Goal: Transaction & Acquisition: Book appointment/travel/reservation

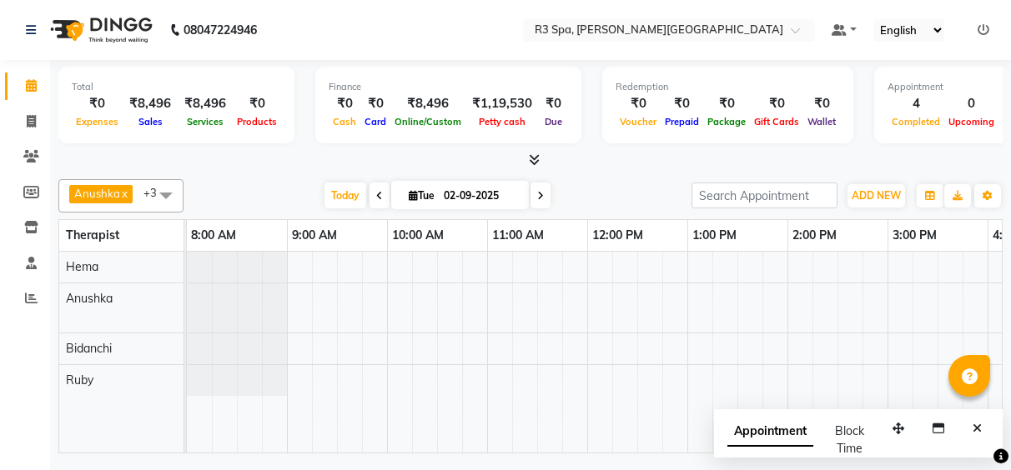
scroll to position [0, 586]
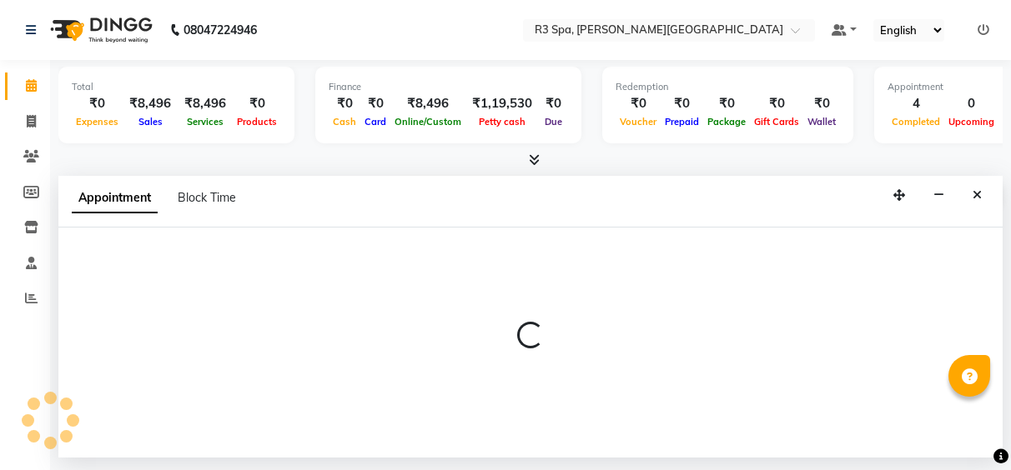
select select "71314"
select select "1230"
select select "tentative"
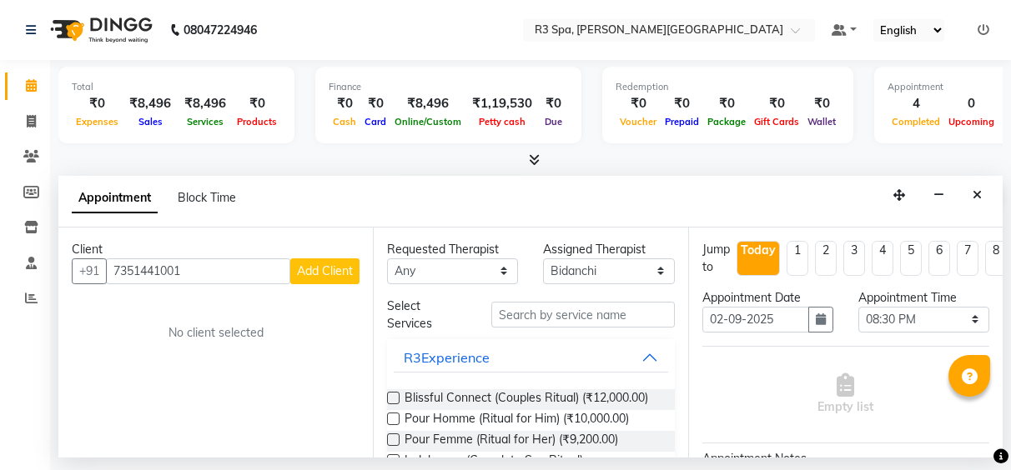
type input "7351441001"
click at [349, 264] on span "Add Client" at bounding box center [325, 271] width 56 height 15
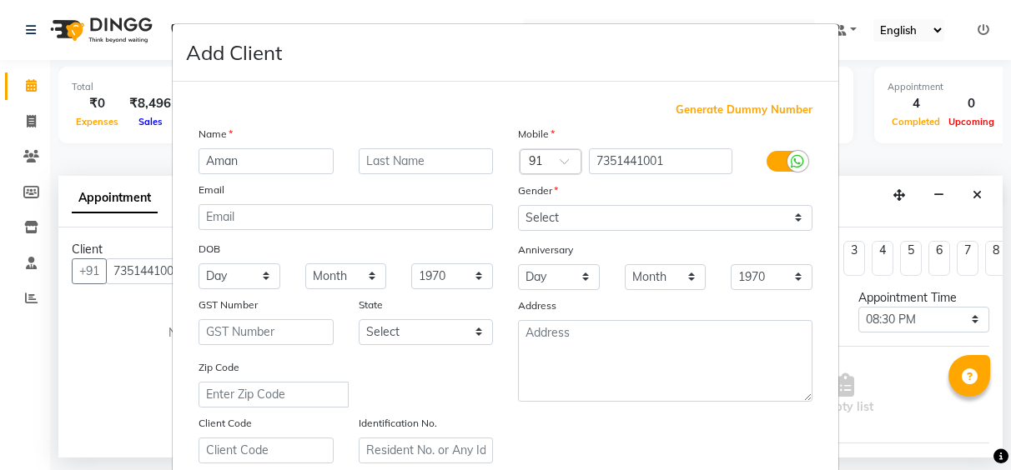
type input "Aman"
click at [791, 220] on select "Select [DEMOGRAPHIC_DATA] [DEMOGRAPHIC_DATA] Other Prefer Not To Say" at bounding box center [665, 218] width 294 height 26
select select "[DEMOGRAPHIC_DATA]"
click at [518, 205] on select "Select [DEMOGRAPHIC_DATA] [DEMOGRAPHIC_DATA] Other Prefer Not To Say" at bounding box center [665, 218] width 294 height 26
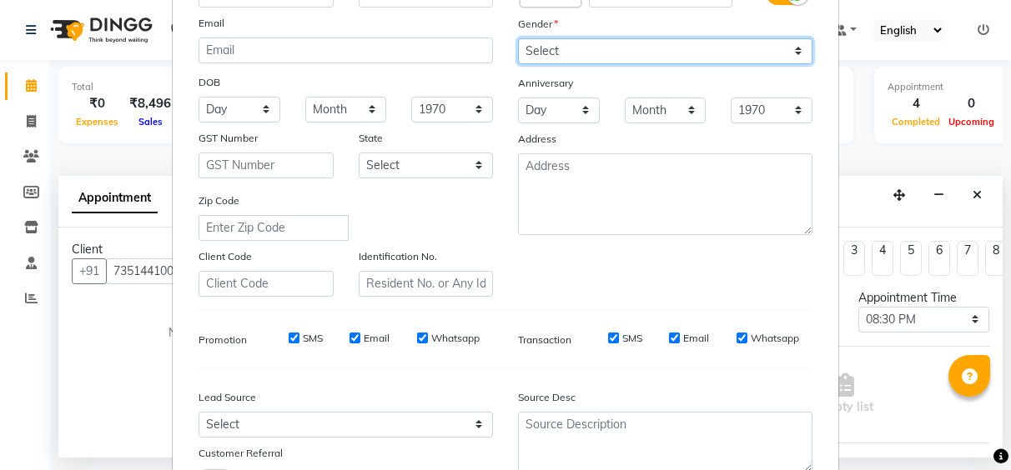
scroll to position [299, 0]
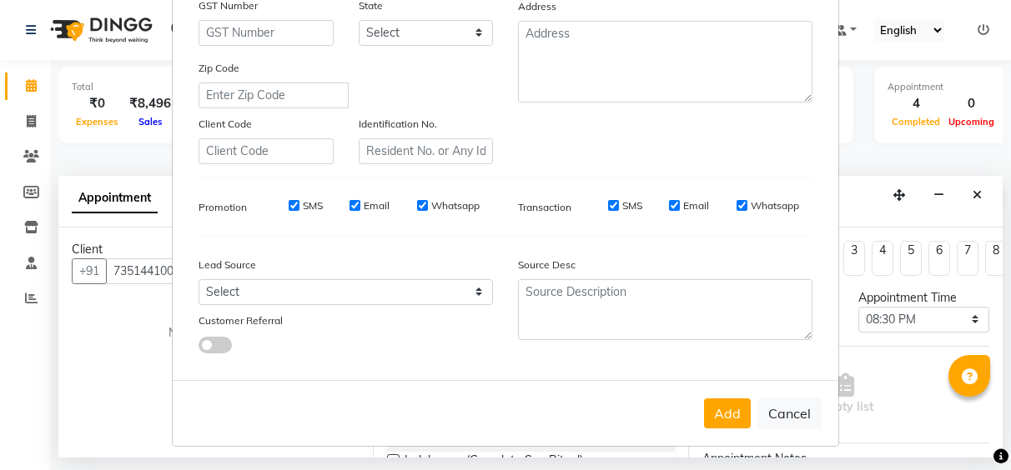
click at [716, 411] on button "Add" at bounding box center [727, 414] width 47 height 30
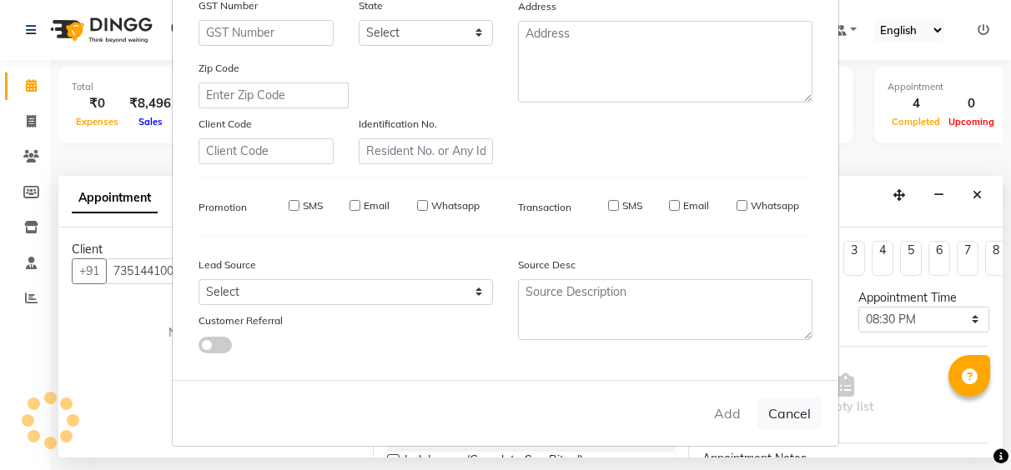
type input "73******01"
select select
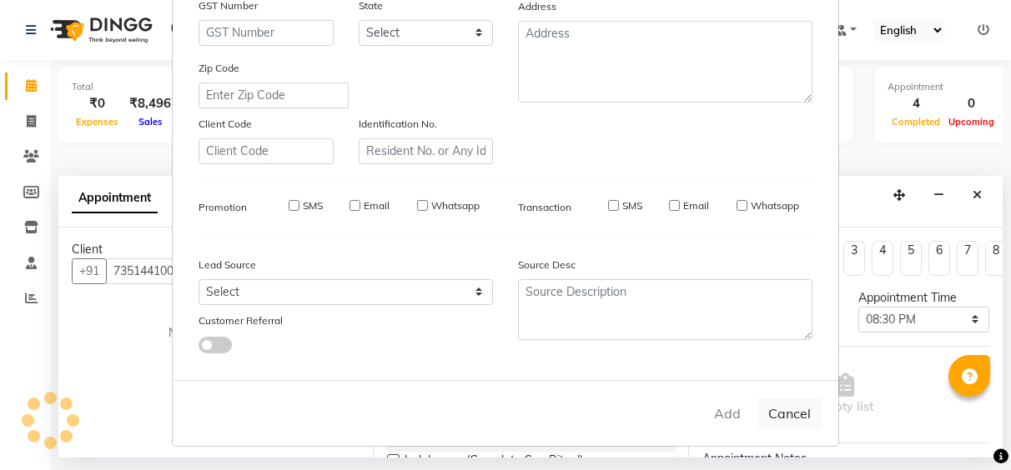
select select
checkbox input "false"
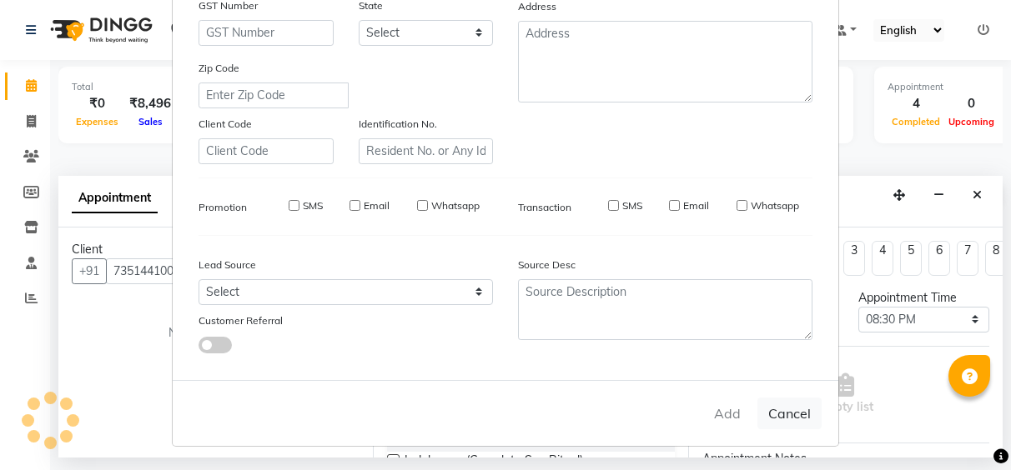
checkbox input "false"
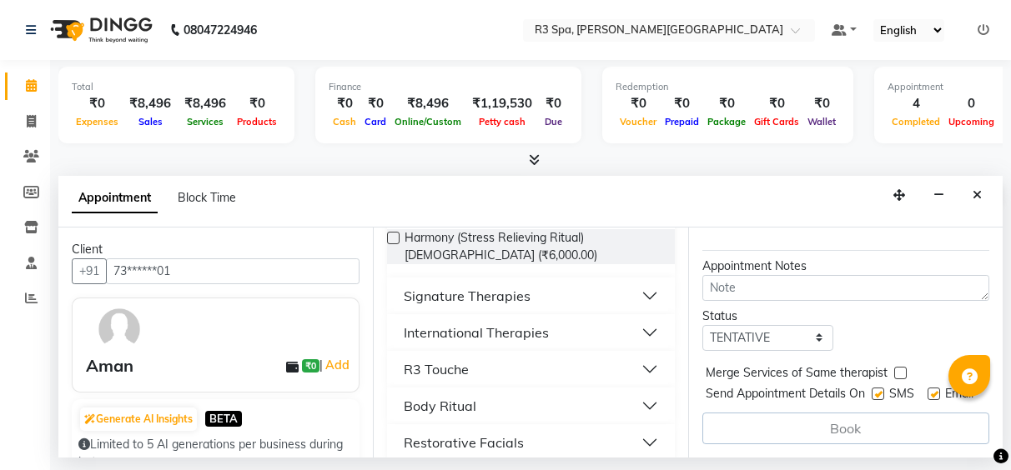
scroll to position [400, 0]
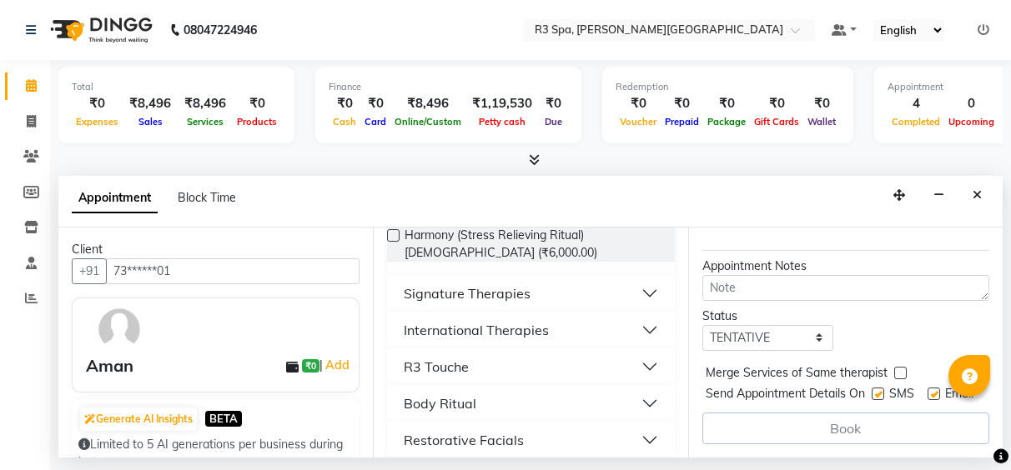
click at [641, 356] on button "R3 Touche" at bounding box center [531, 367] width 274 height 30
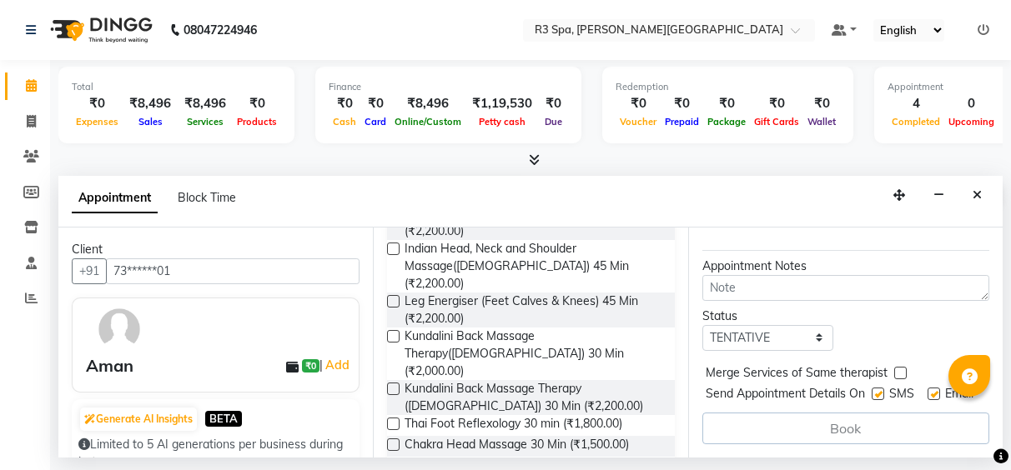
scroll to position [644, 0]
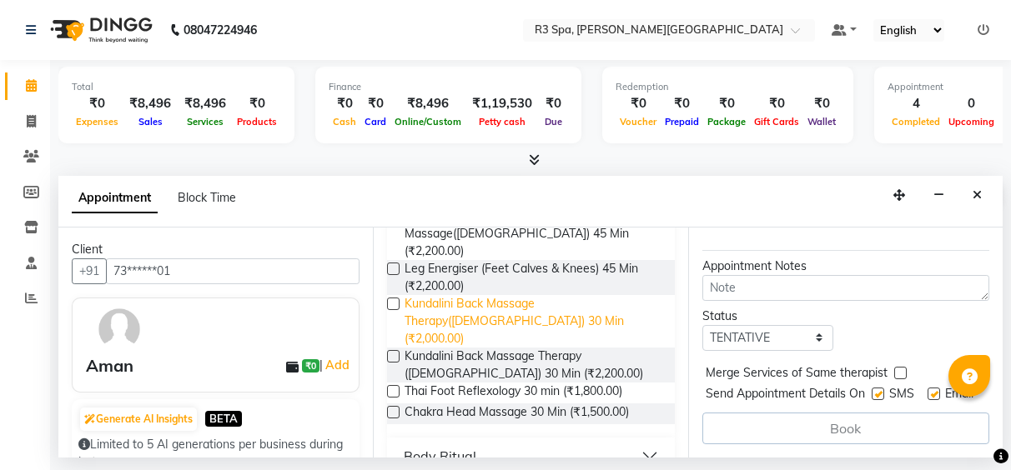
click at [459, 295] on span "Kundalini Back Massage Therapy([DEMOGRAPHIC_DATA]) 30 Min (₹2,000.00)" at bounding box center [532, 321] width 256 height 53
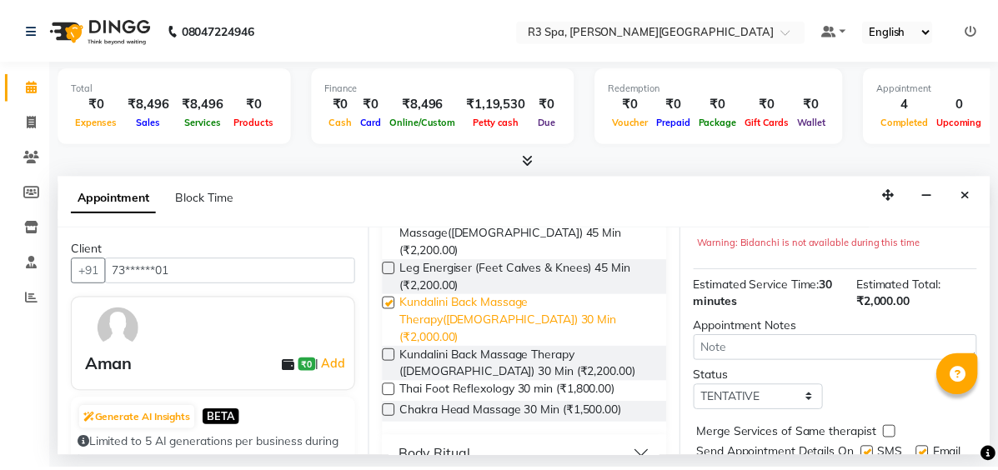
scroll to position [288, 0]
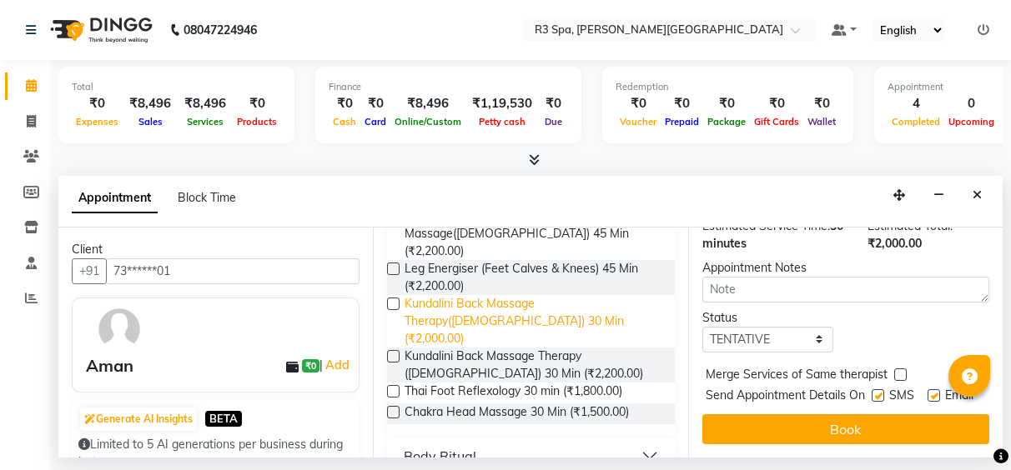
checkbox input "false"
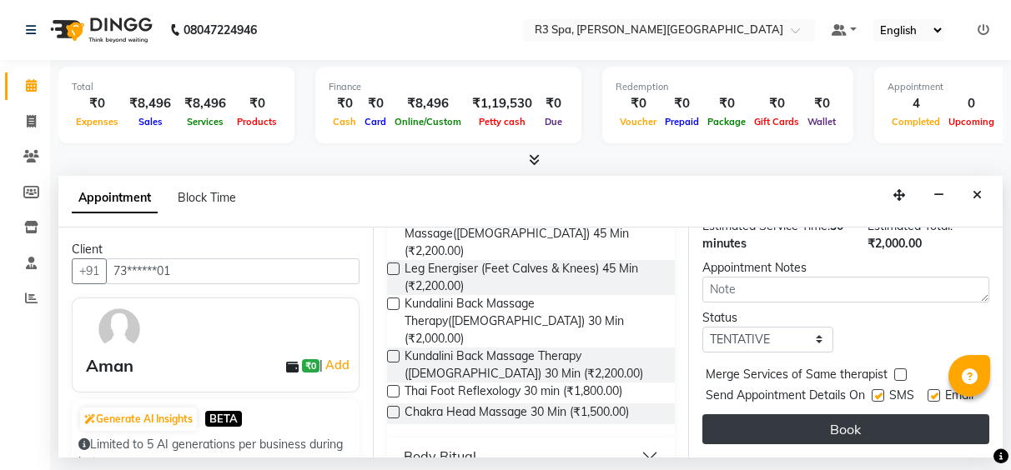
click at [889, 414] on button "Book" at bounding box center [845, 429] width 287 height 30
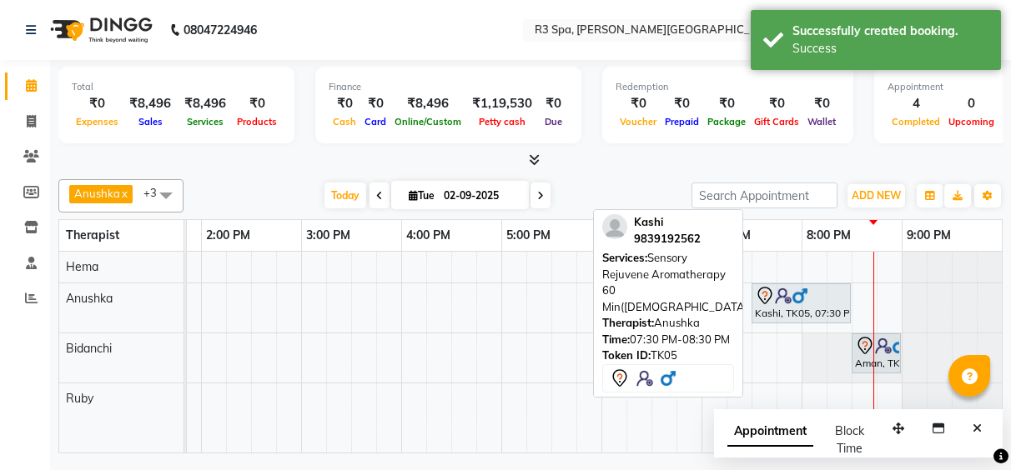
click at [796, 294] on img at bounding box center [799, 296] width 17 height 17
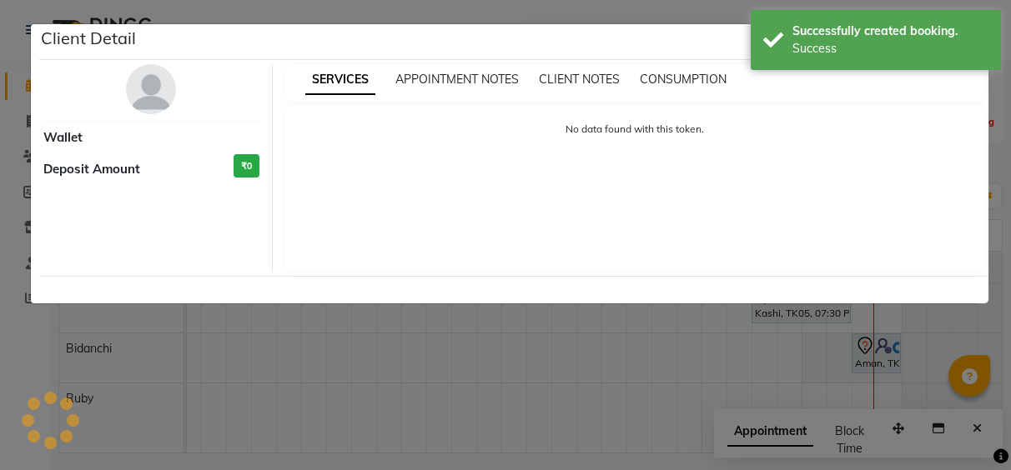
select select "7"
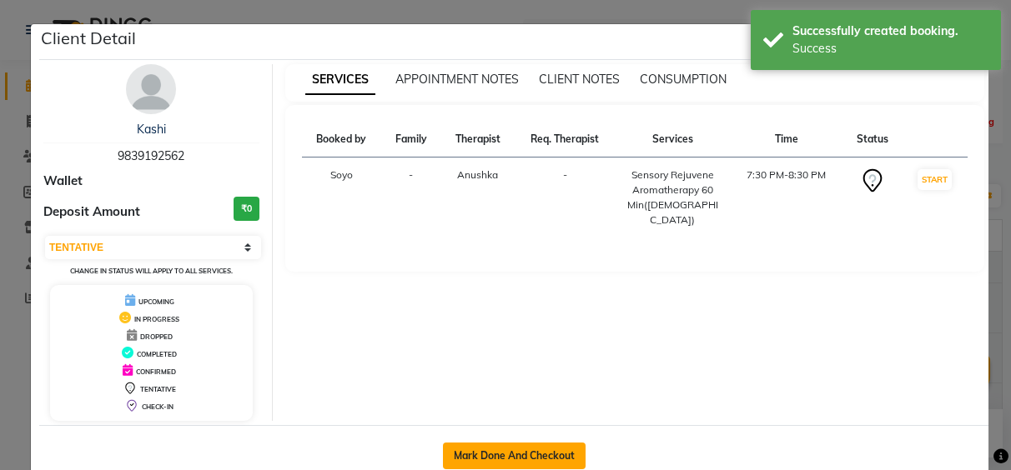
click at [484, 462] on button "Mark Done And Checkout" at bounding box center [514, 456] width 143 height 27
select select "service"
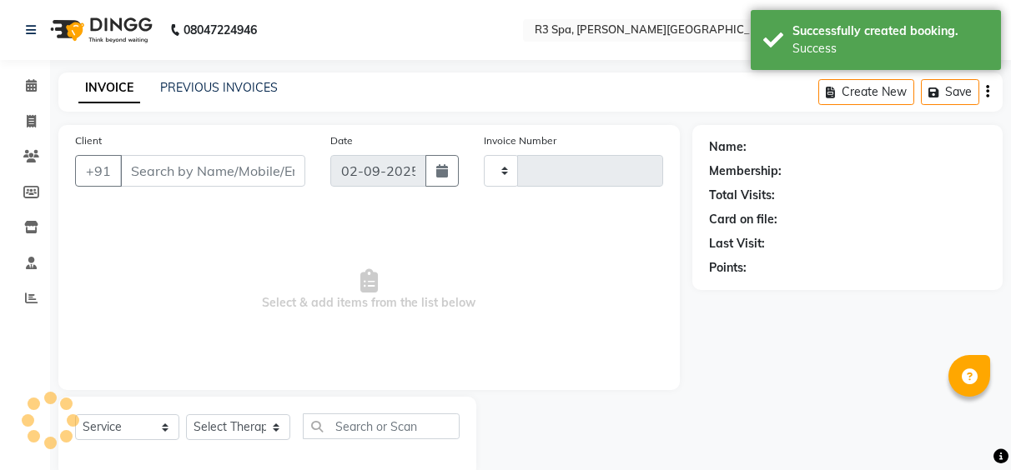
type input "0488"
select select "7789"
type input "98******62"
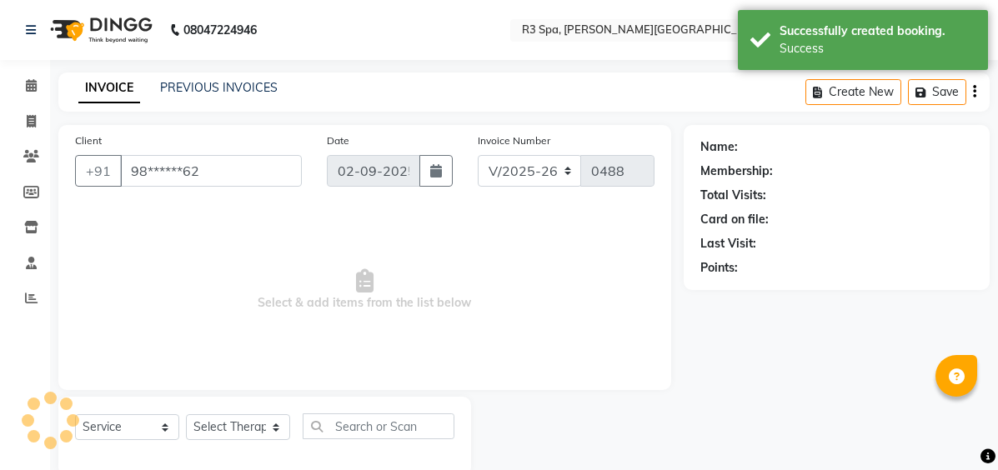
select select "71314"
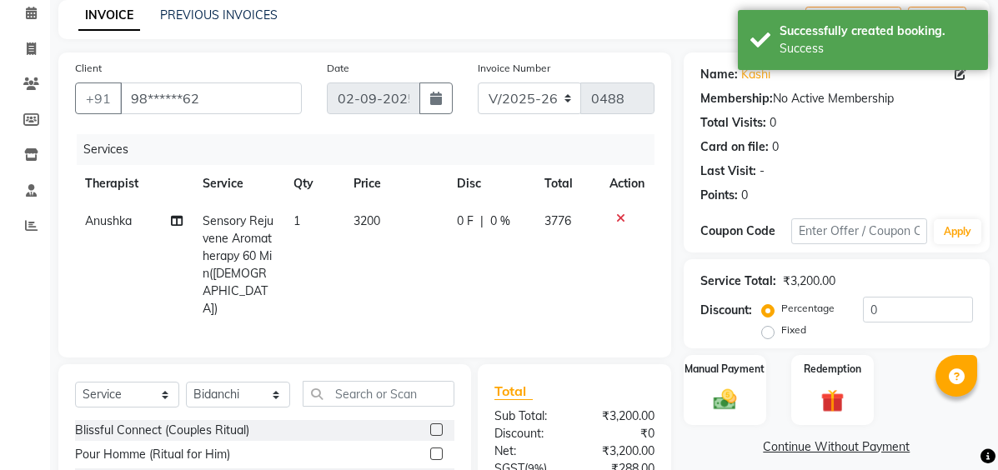
scroll to position [167, 0]
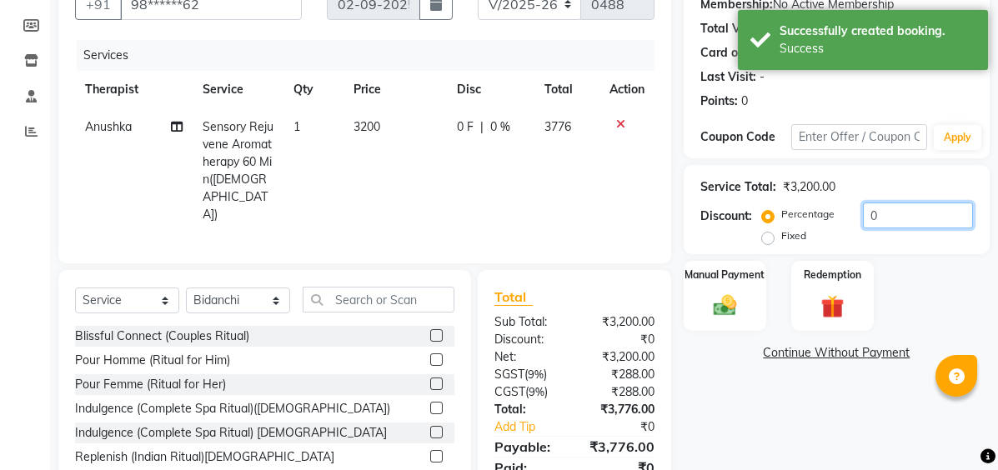
click at [903, 219] on input "0" at bounding box center [918, 216] width 110 height 26
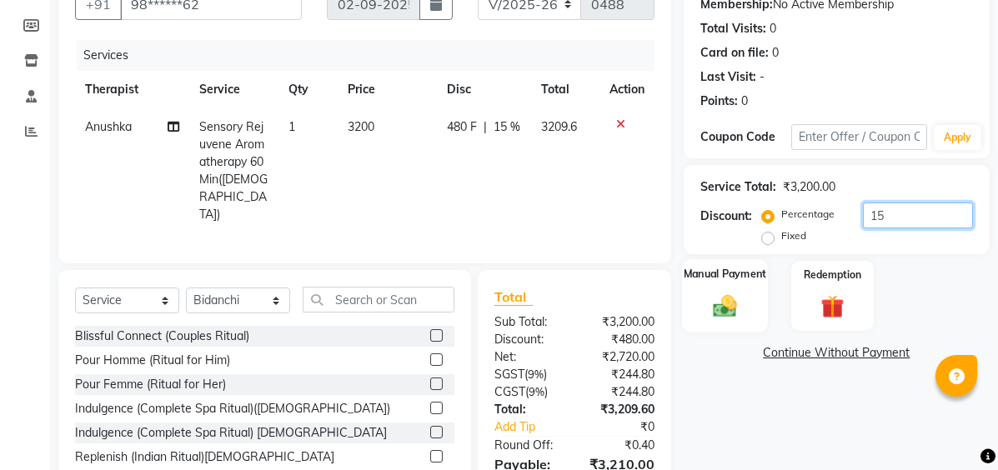
type input "15"
click at [688, 293] on div "Manual Payment" at bounding box center [725, 295] width 86 height 73
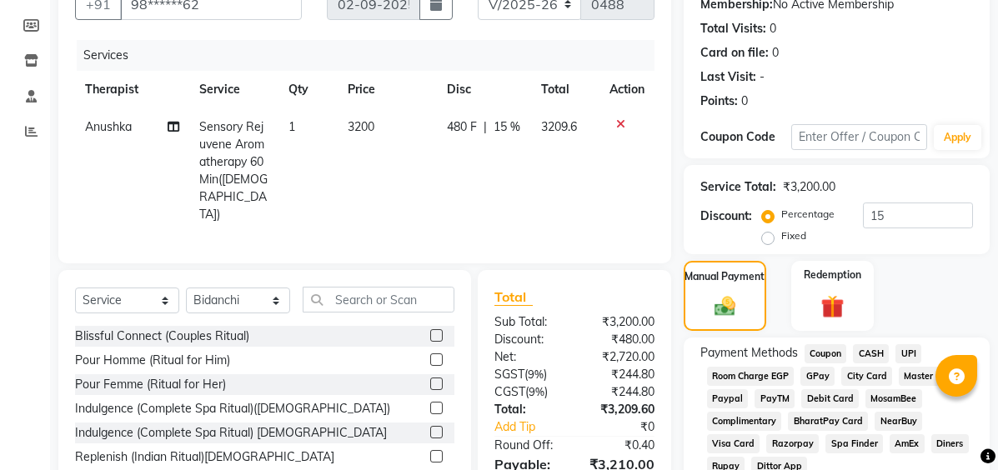
click at [906, 357] on span "UPI" at bounding box center [909, 353] width 26 height 19
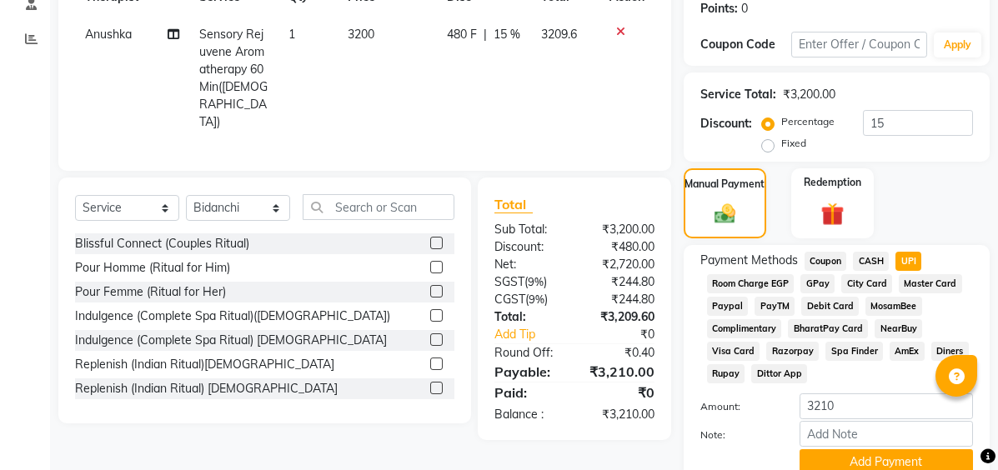
scroll to position [330, 0]
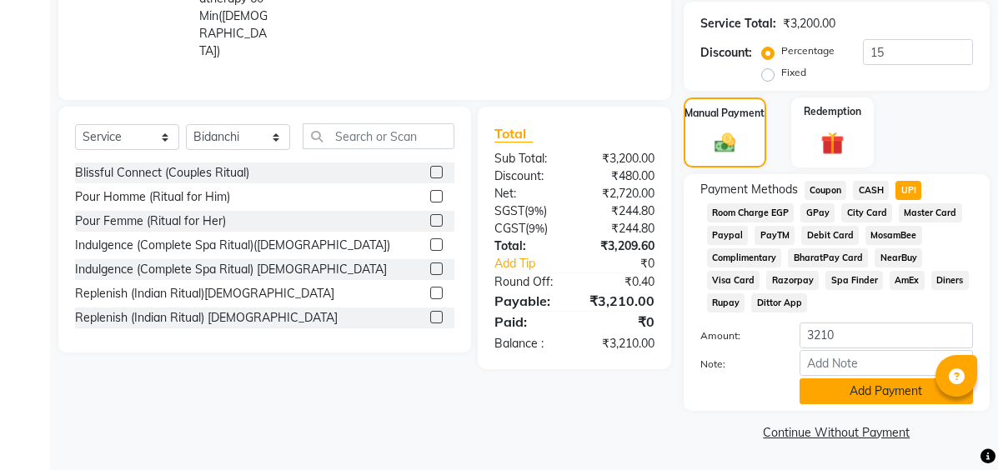
click at [875, 396] on button "Add Payment" at bounding box center [886, 392] width 173 height 26
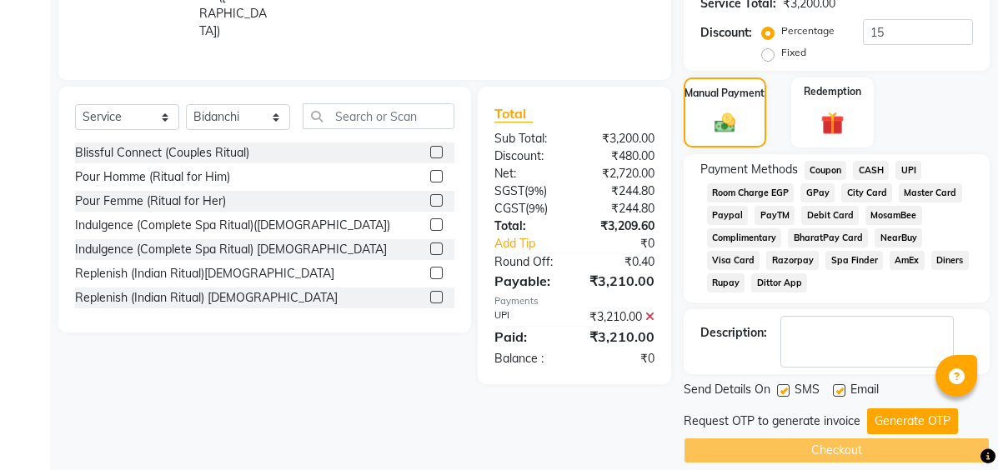
scroll to position [369, 0]
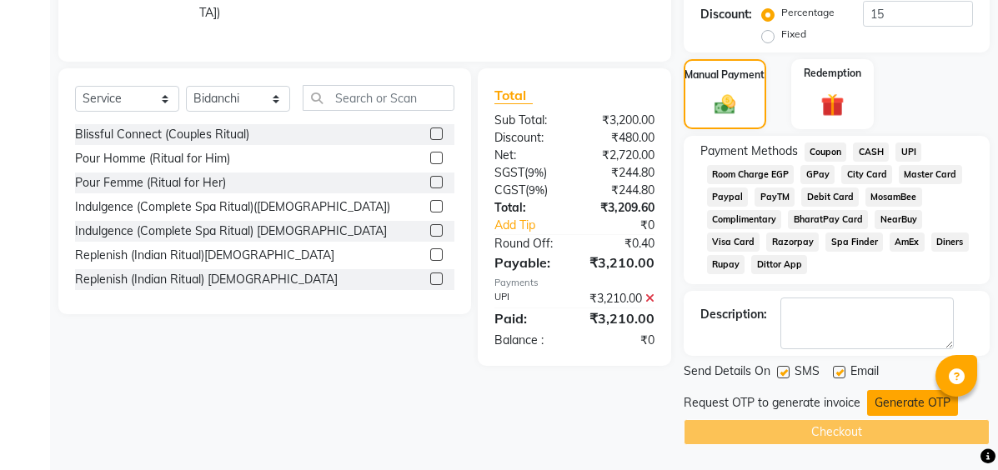
click at [879, 393] on button "Generate OTP" at bounding box center [912, 403] width 91 height 26
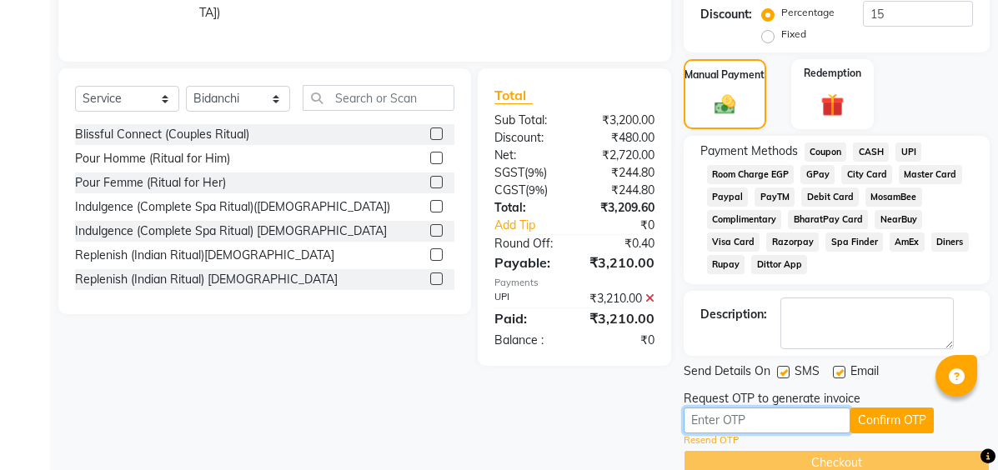
click at [786, 427] on input "text" at bounding box center [767, 421] width 167 height 26
click at [711, 418] on input "text" at bounding box center [767, 421] width 167 height 26
click at [598, 408] on div "Client +91 98******62 Date [DATE] Invoice Number V/2025 V/[PHONE_NUMBER] Servic…" at bounding box center [365, 116] width 638 height 720
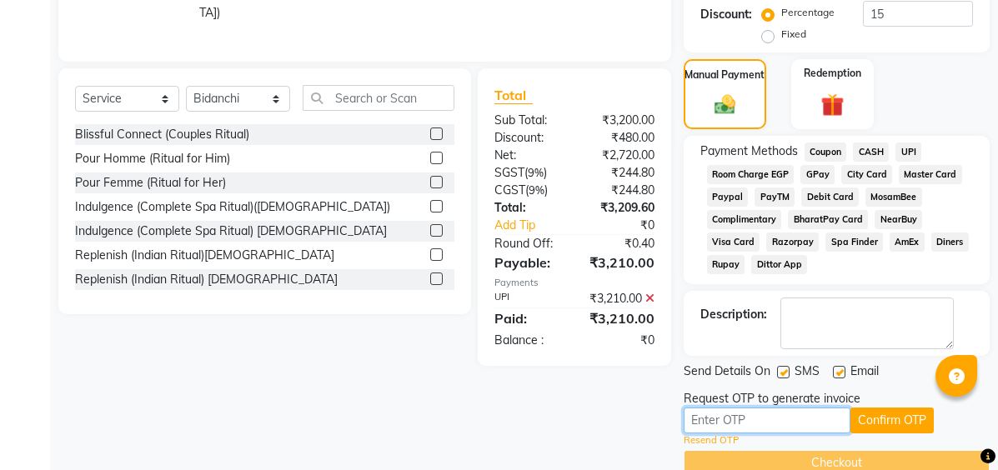
click at [755, 427] on input "text" at bounding box center [767, 421] width 167 height 26
click at [755, 420] on input "text" at bounding box center [767, 421] width 167 height 26
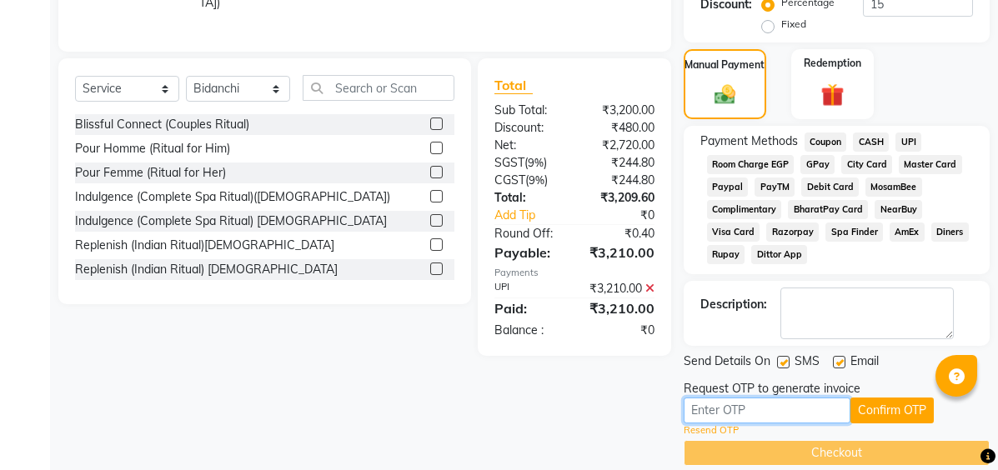
scroll to position [399, 0]
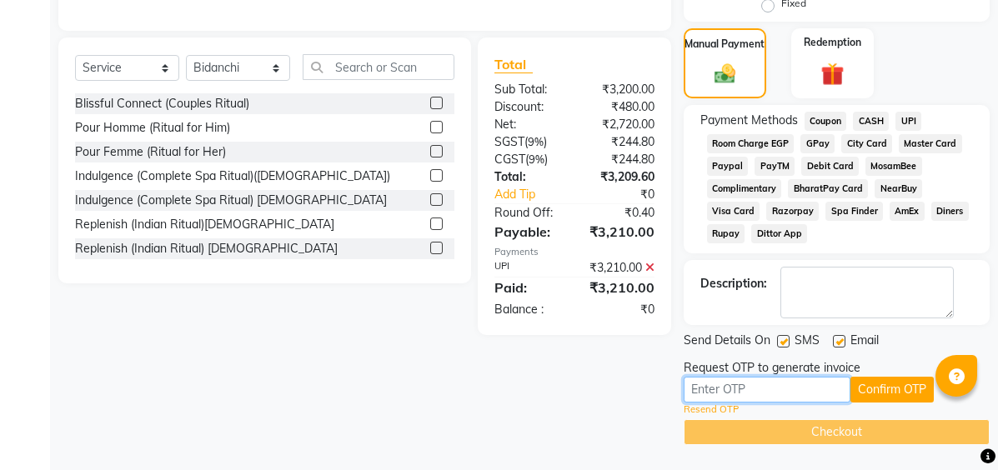
click at [776, 390] on input "text" at bounding box center [767, 390] width 167 height 26
type input "3416"
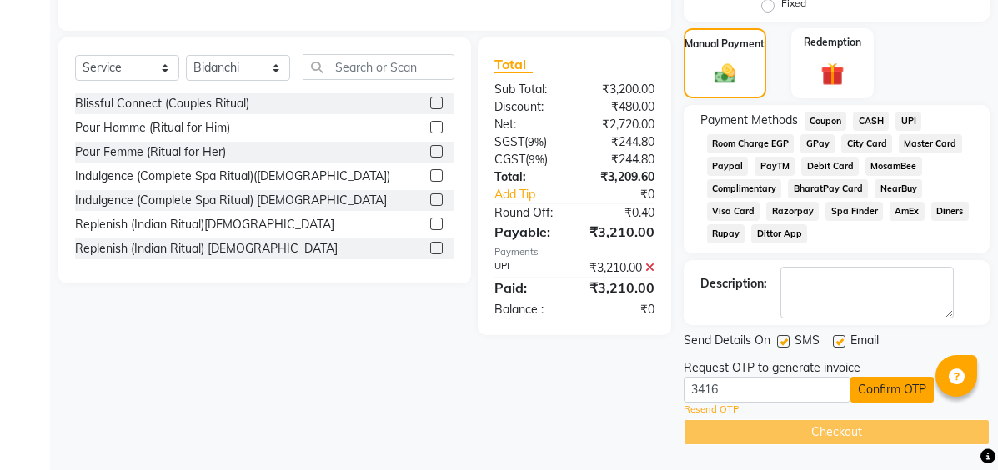
click at [892, 394] on button "Confirm OTP" at bounding box center [892, 390] width 83 height 26
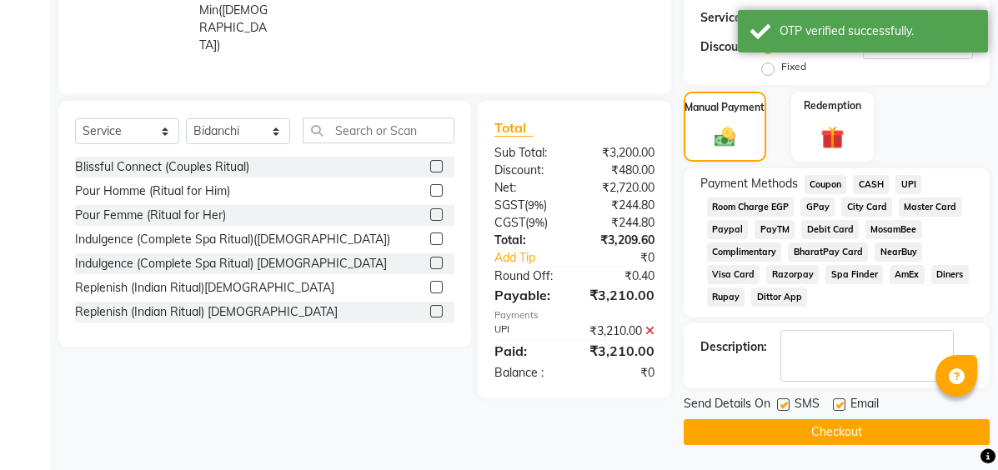
click at [864, 432] on button "Checkout" at bounding box center [837, 432] width 306 height 26
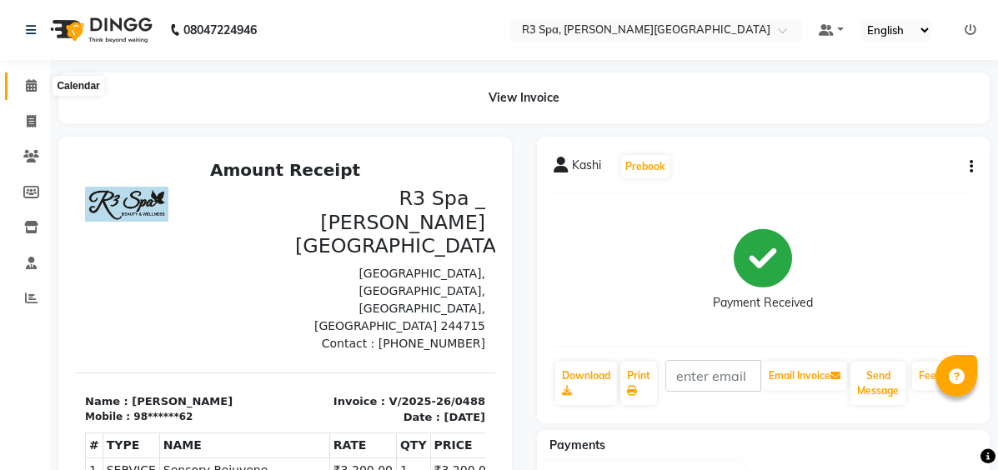
click at [30, 91] on icon at bounding box center [31, 85] width 11 height 13
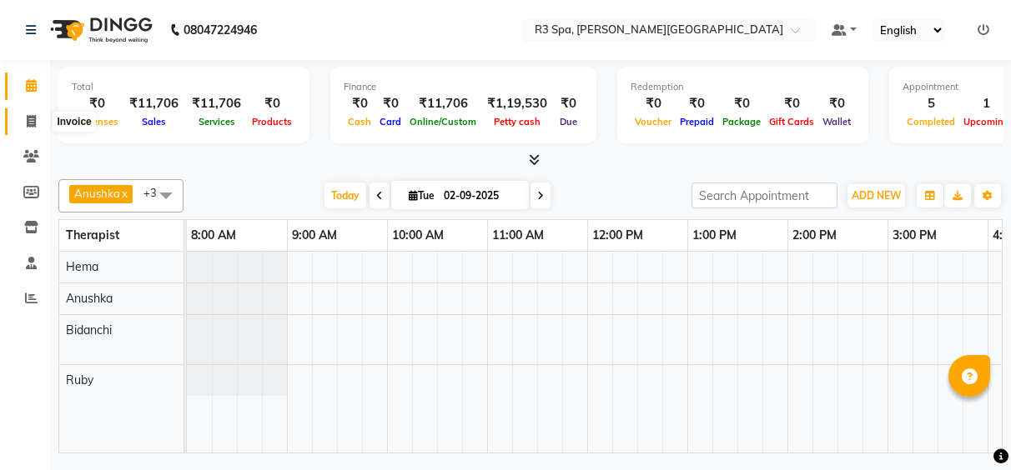
click at [33, 116] on icon at bounding box center [31, 121] width 9 height 13
select select "service"
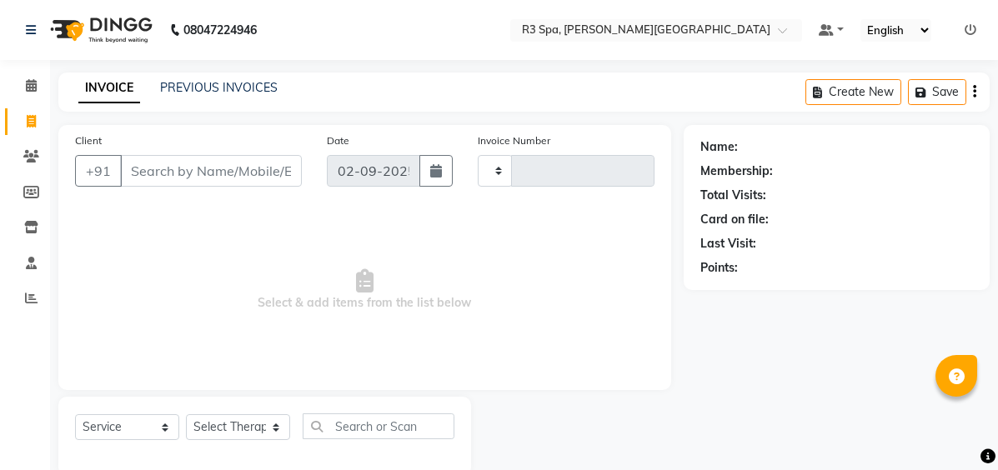
type input "0489"
select select "7789"
select select "71314"
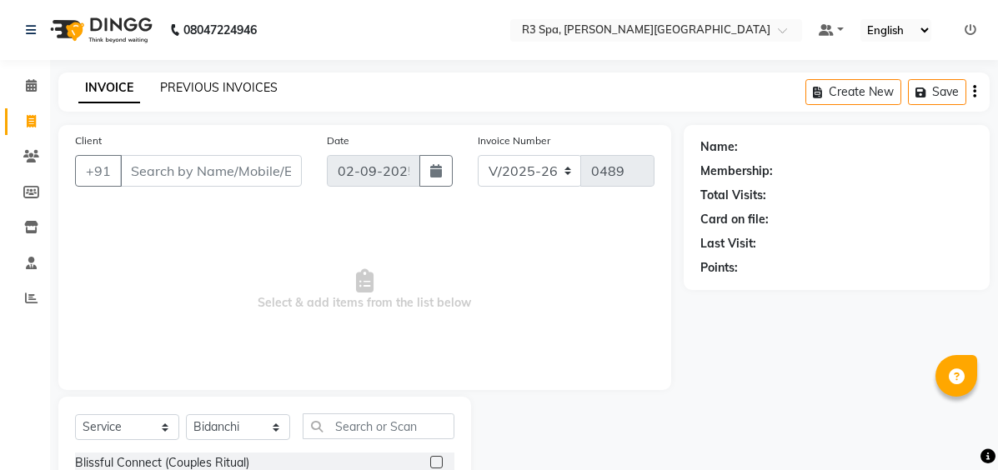
click at [197, 87] on link "PREVIOUS INVOICES" at bounding box center [219, 87] width 118 height 15
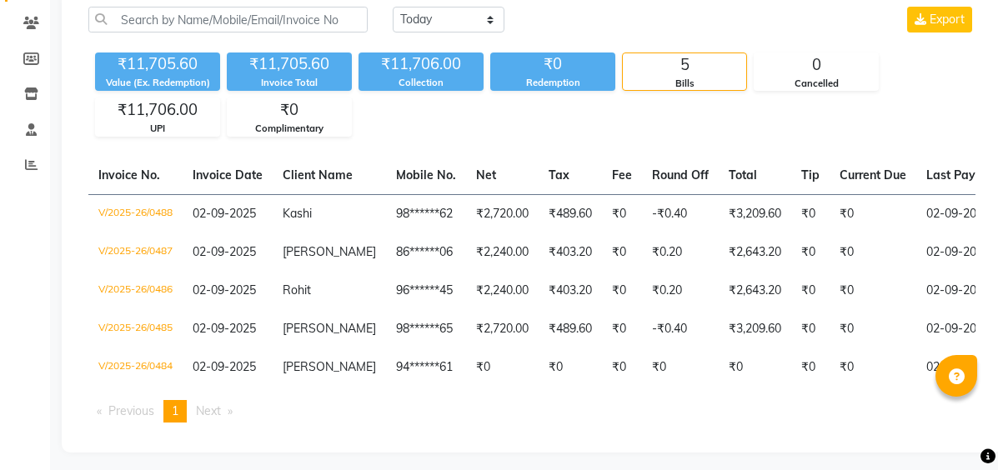
scroll to position [170, 0]
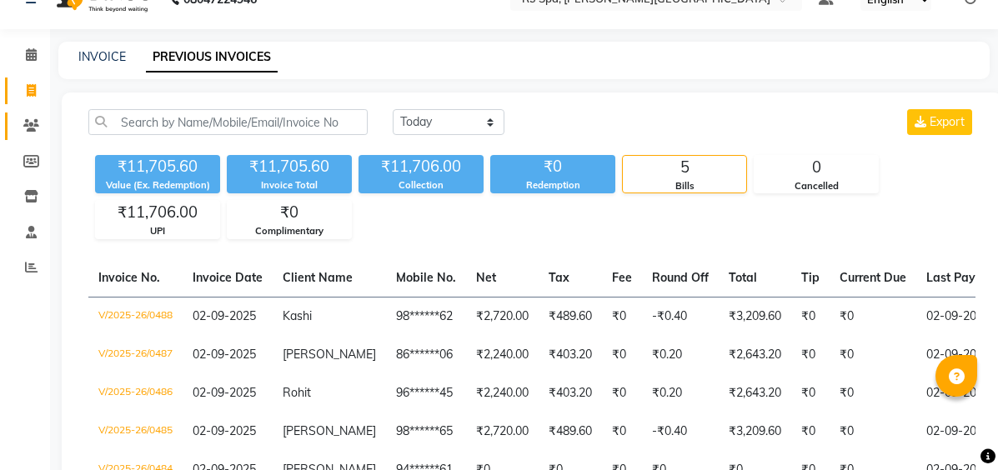
select select "service"
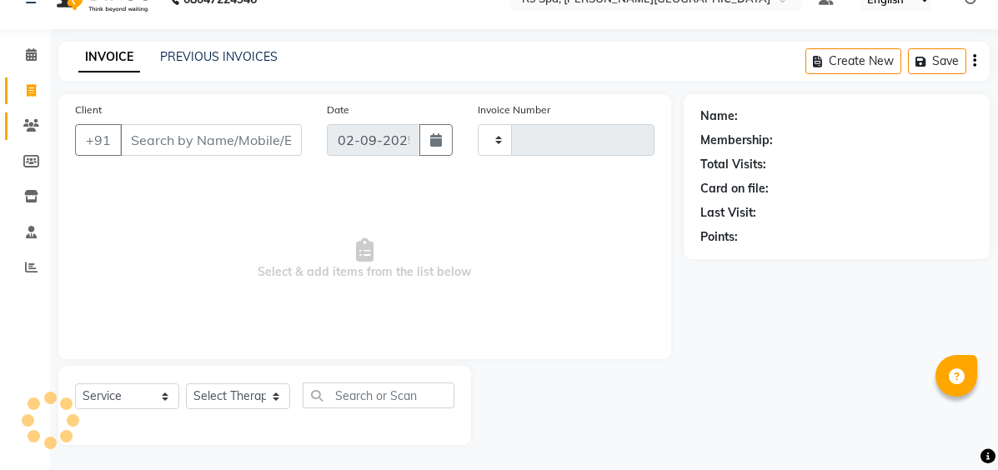
type input "0489"
select select "7789"
select select "71314"
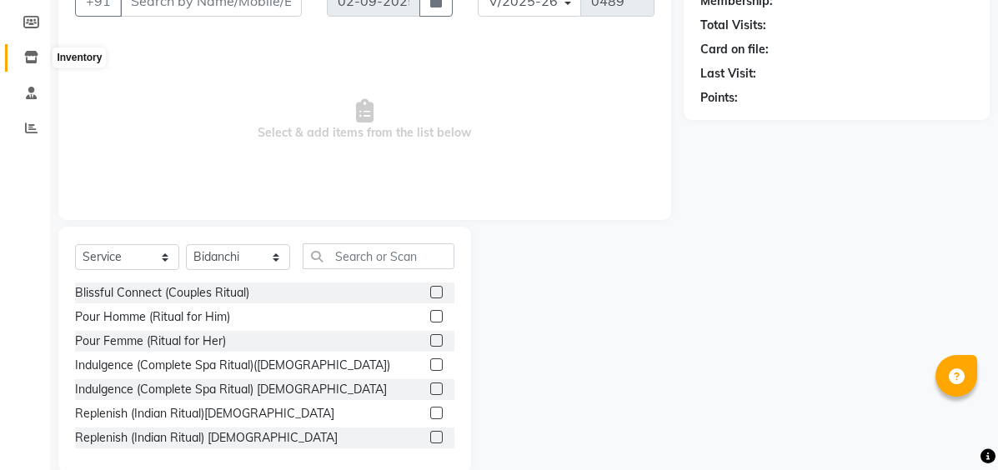
click at [37, 62] on icon at bounding box center [31, 57] width 14 height 13
select select
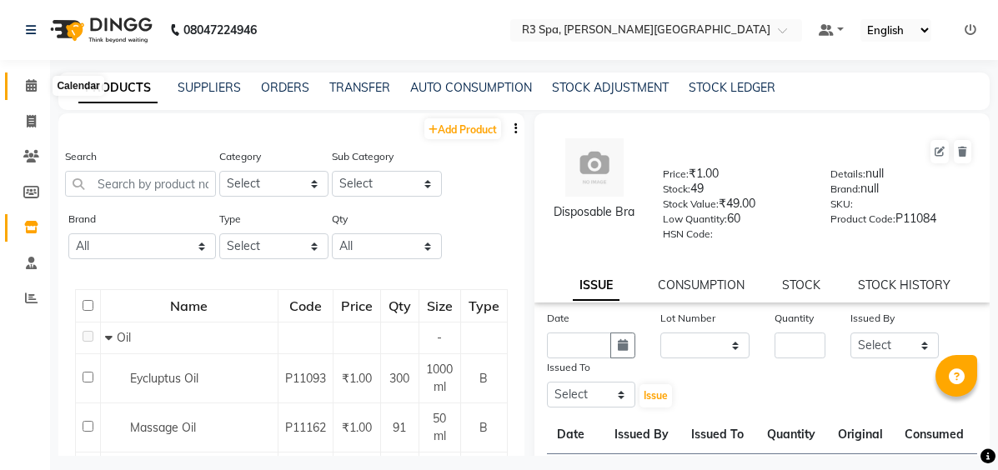
click at [28, 83] on icon at bounding box center [31, 85] width 11 height 13
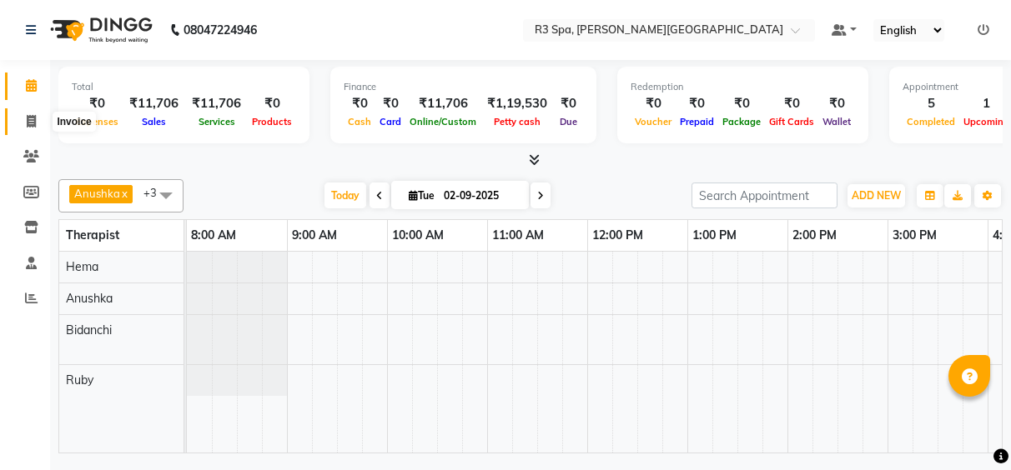
click at [31, 125] on icon at bounding box center [31, 121] width 9 height 13
select select "7789"
select select "service"
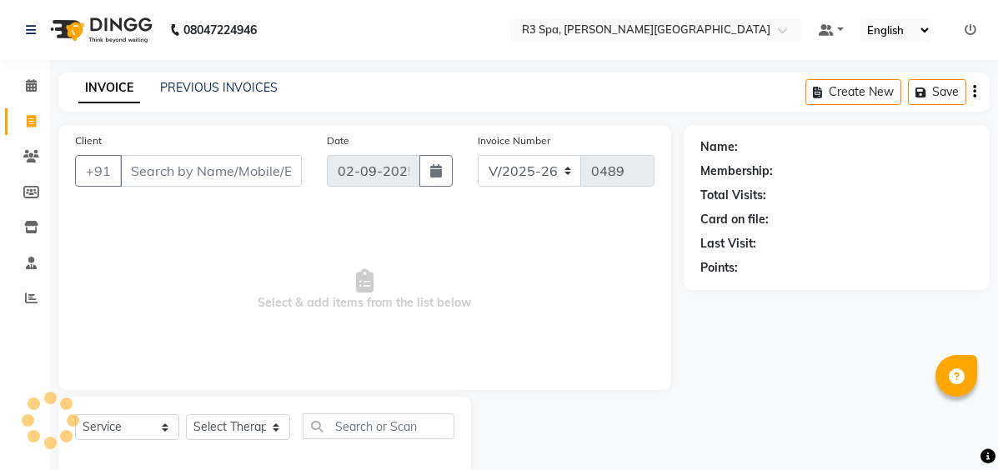
select select "71314"
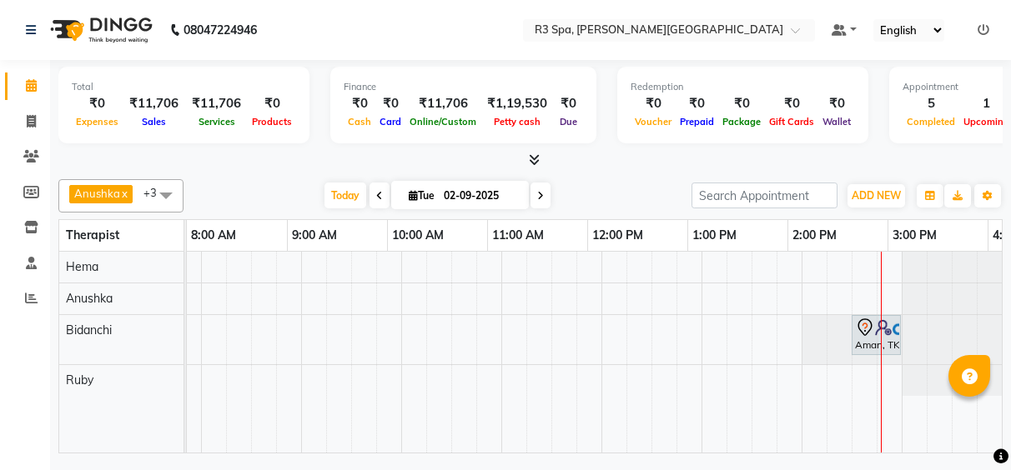
scroll to position [0, 586]
